Goal: Navigation & Orientation: Understand site structure

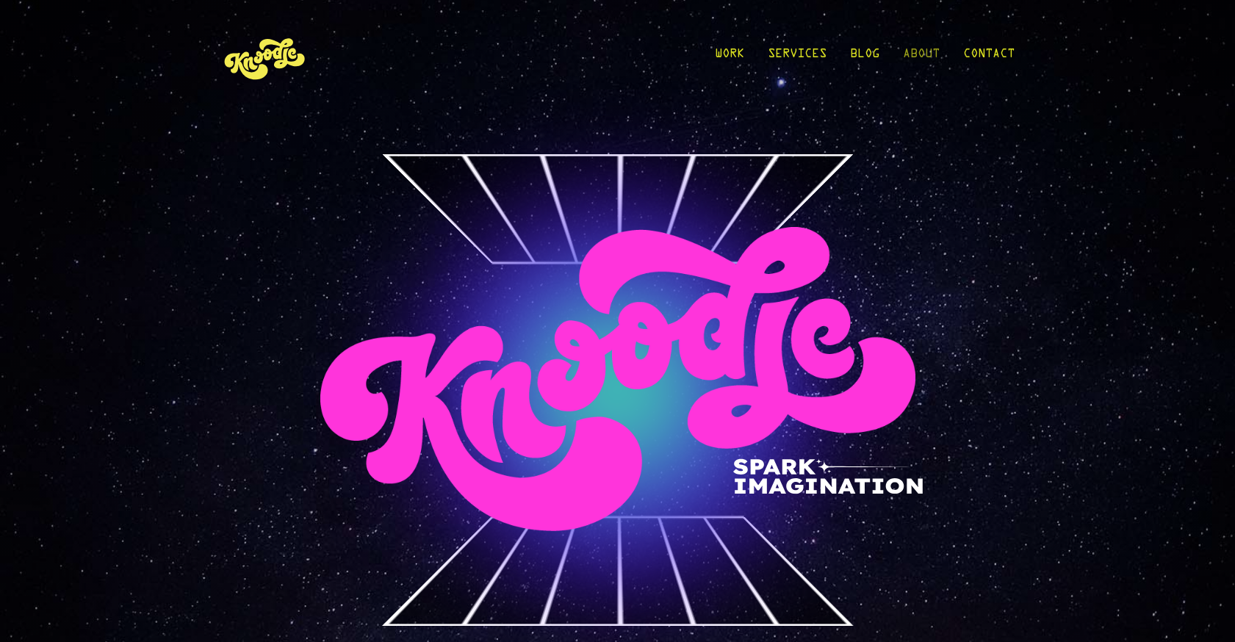
click at [925, 49] on link "About" at bounding box center [921, 58] width 37 height 68
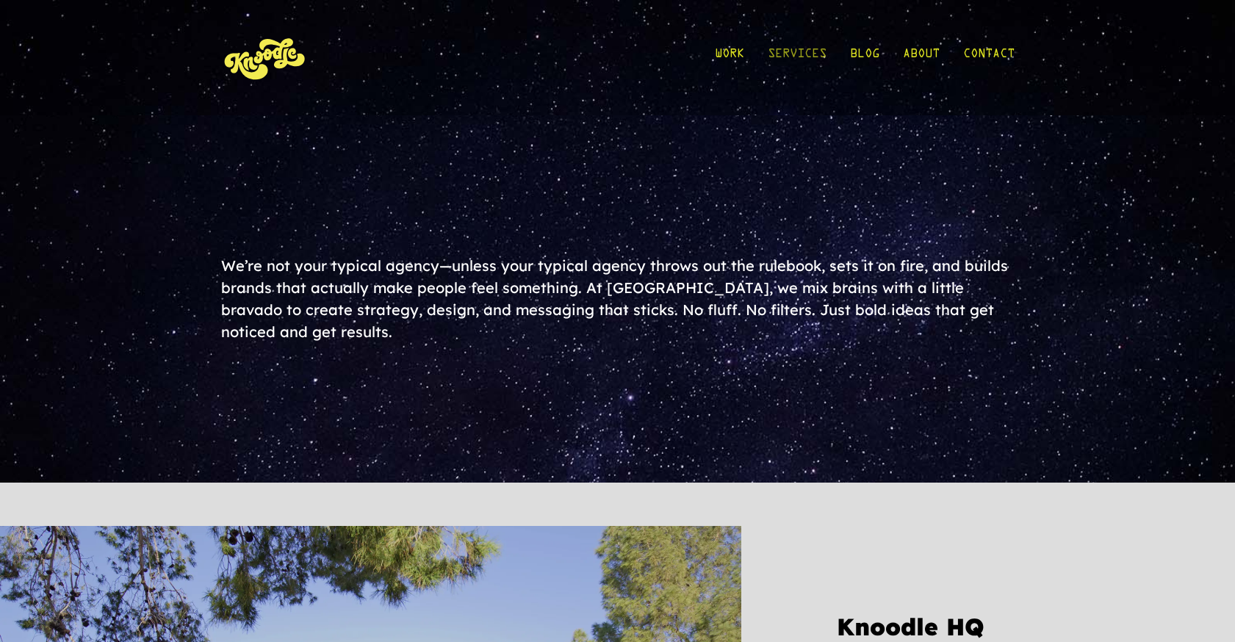
click at [798, 51] on link "Services" at bounding box center [797, 58] width 59 height 68
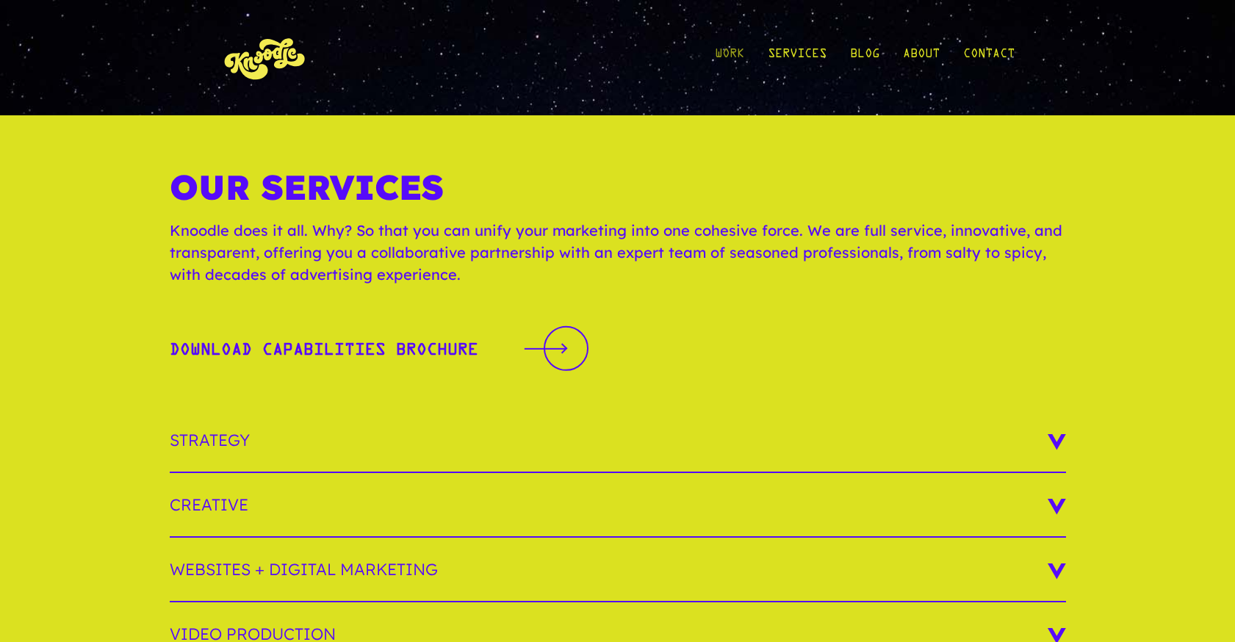
click at [725, 51] on link "Work" at bounding box center [729, 58] width 29 height 68
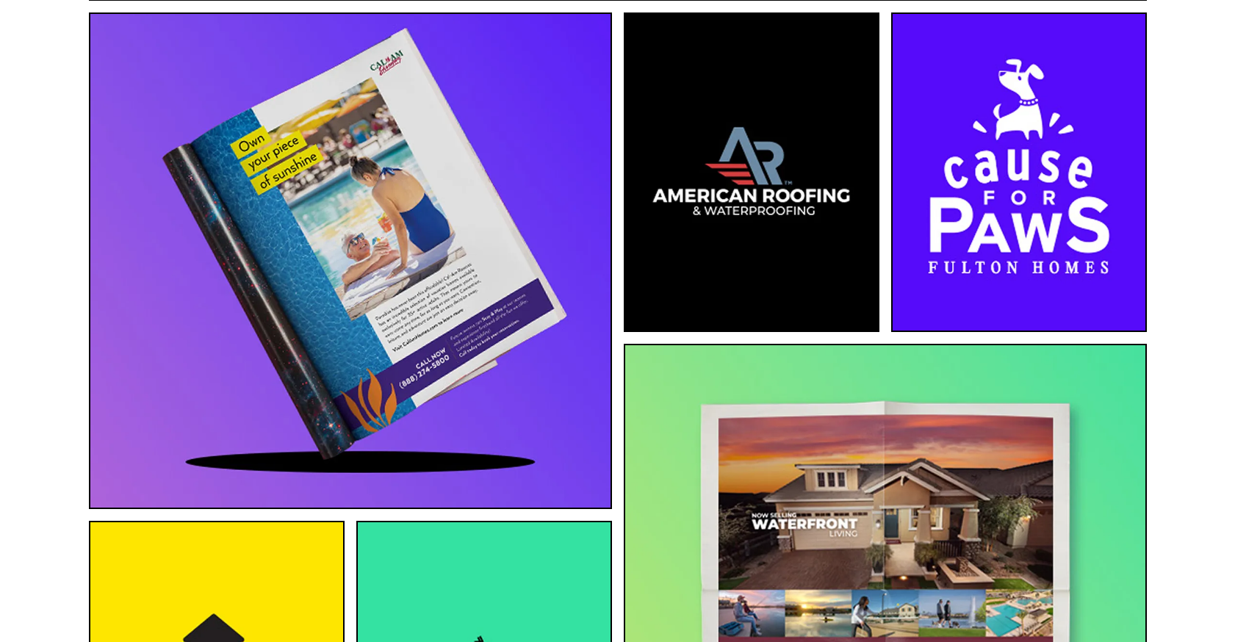
scroll to position [4407, 0]
